Goal: Browse casually

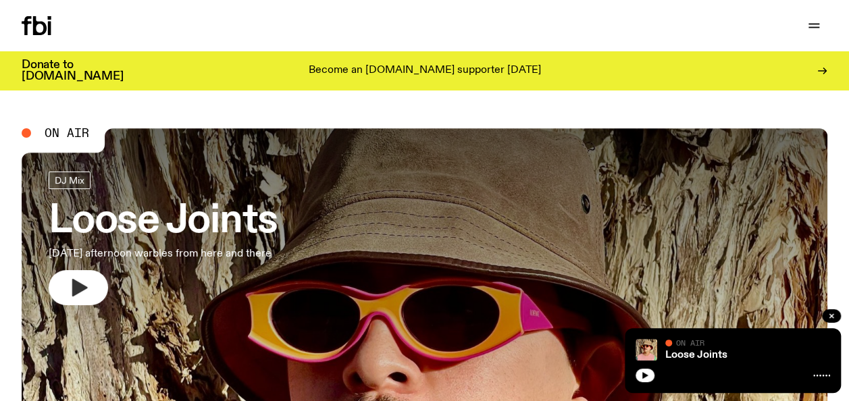
click at [86, 281] on icon "button" at bounding box center [79, 288] width 22 height 22
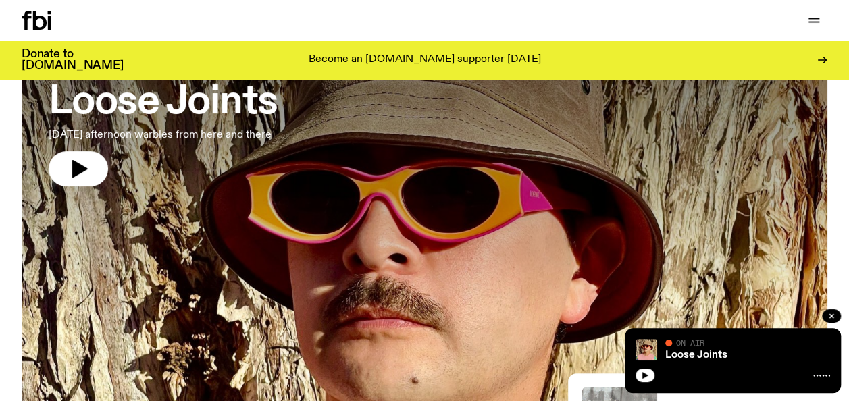
scroll to position [100, 0]
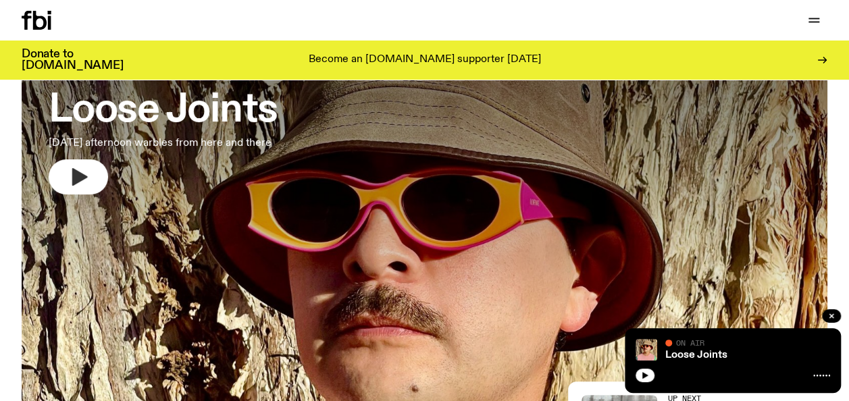
click at [84, 178] on icon "button" at bounding box center [80, 177] width 16 height 18
